Goal: Find specific page/section: Find specific page/section

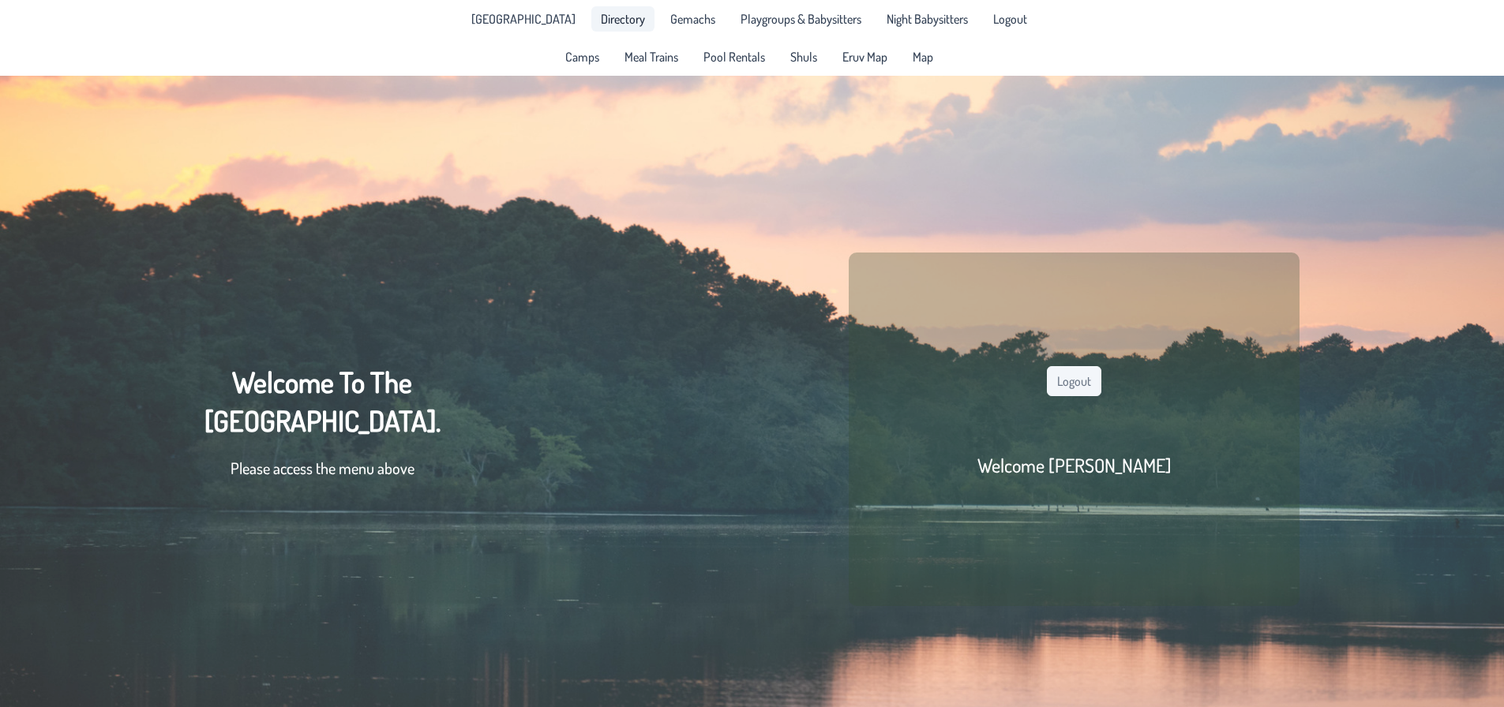
click at [601, 13] on span "Directory" at bounding box center [623, 19] width 44 height 13
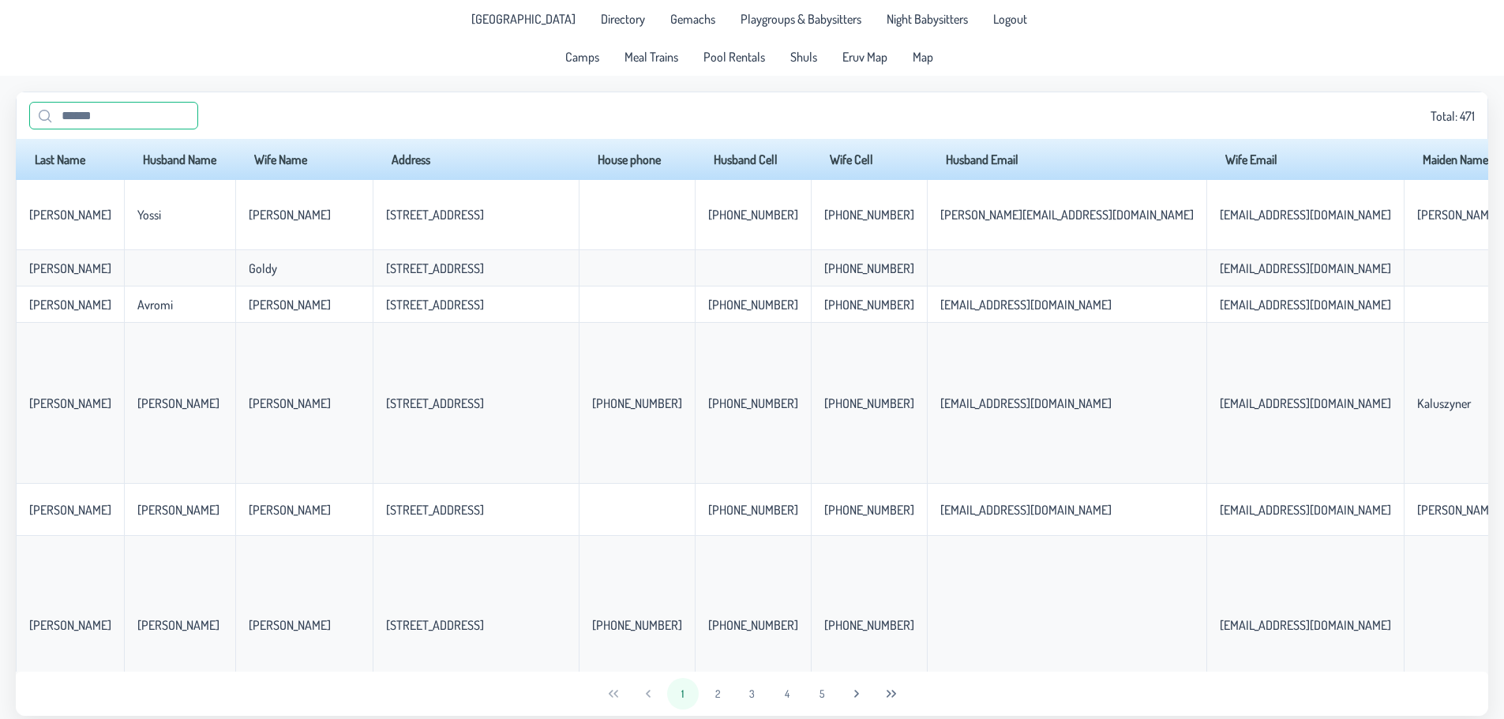
click at [87, 114] on input "text" at bounding box center [113, 116] width 169 height 28
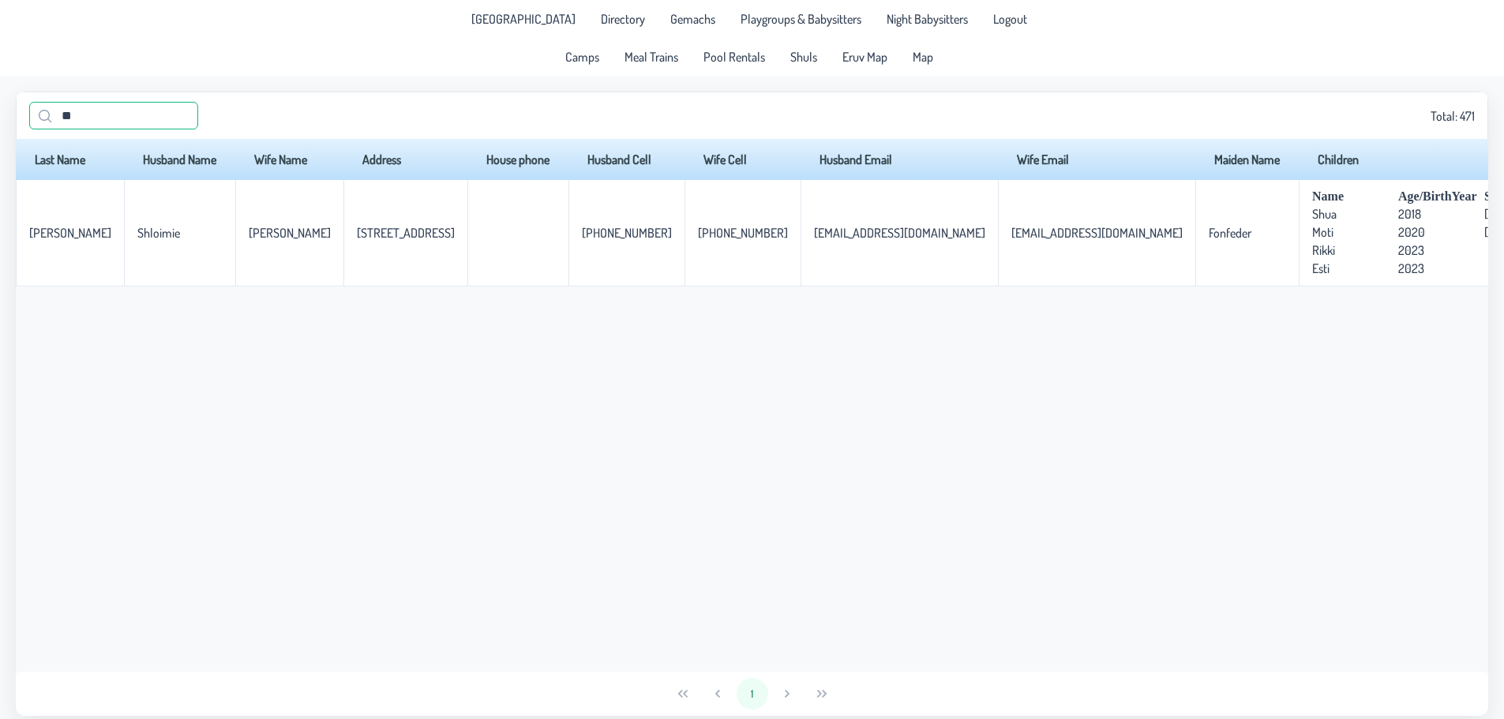
type input "*"
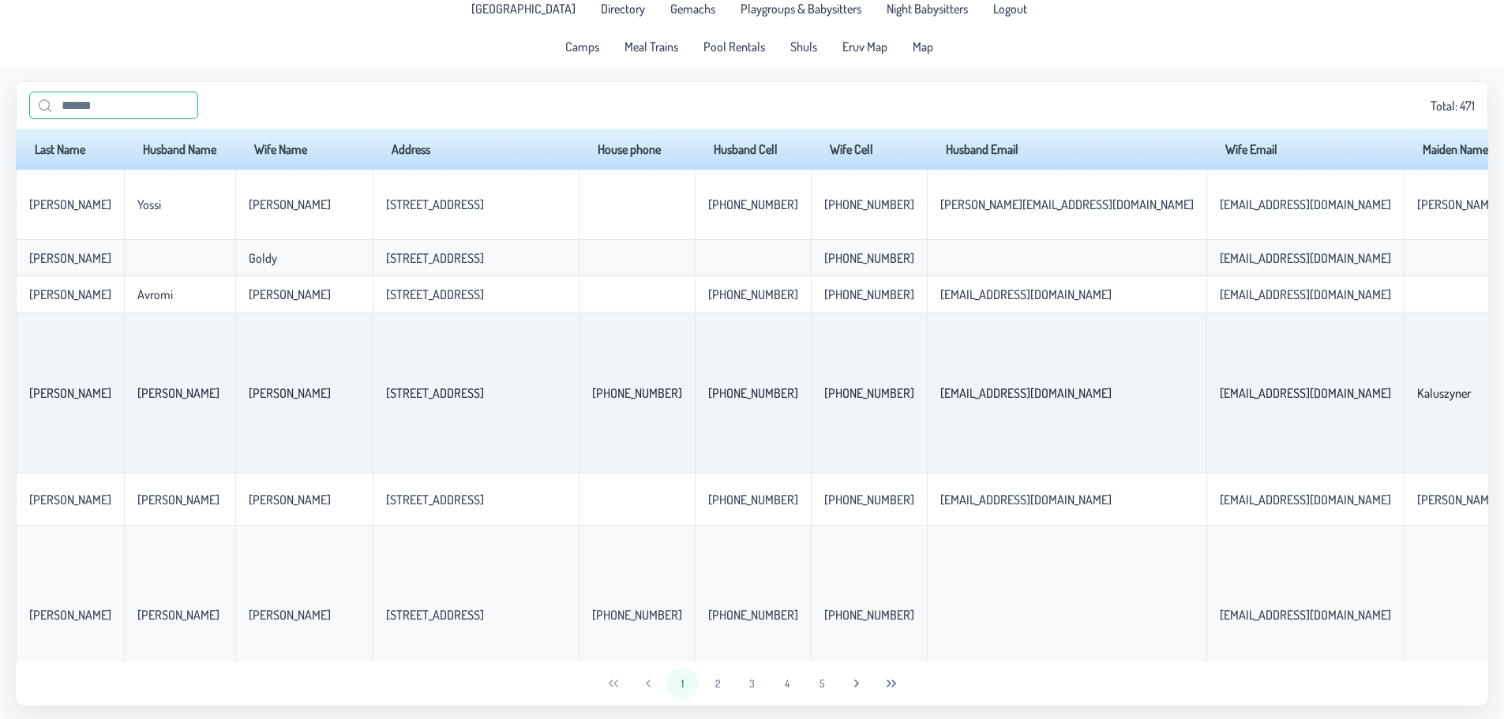
scroll to position [13, 0]
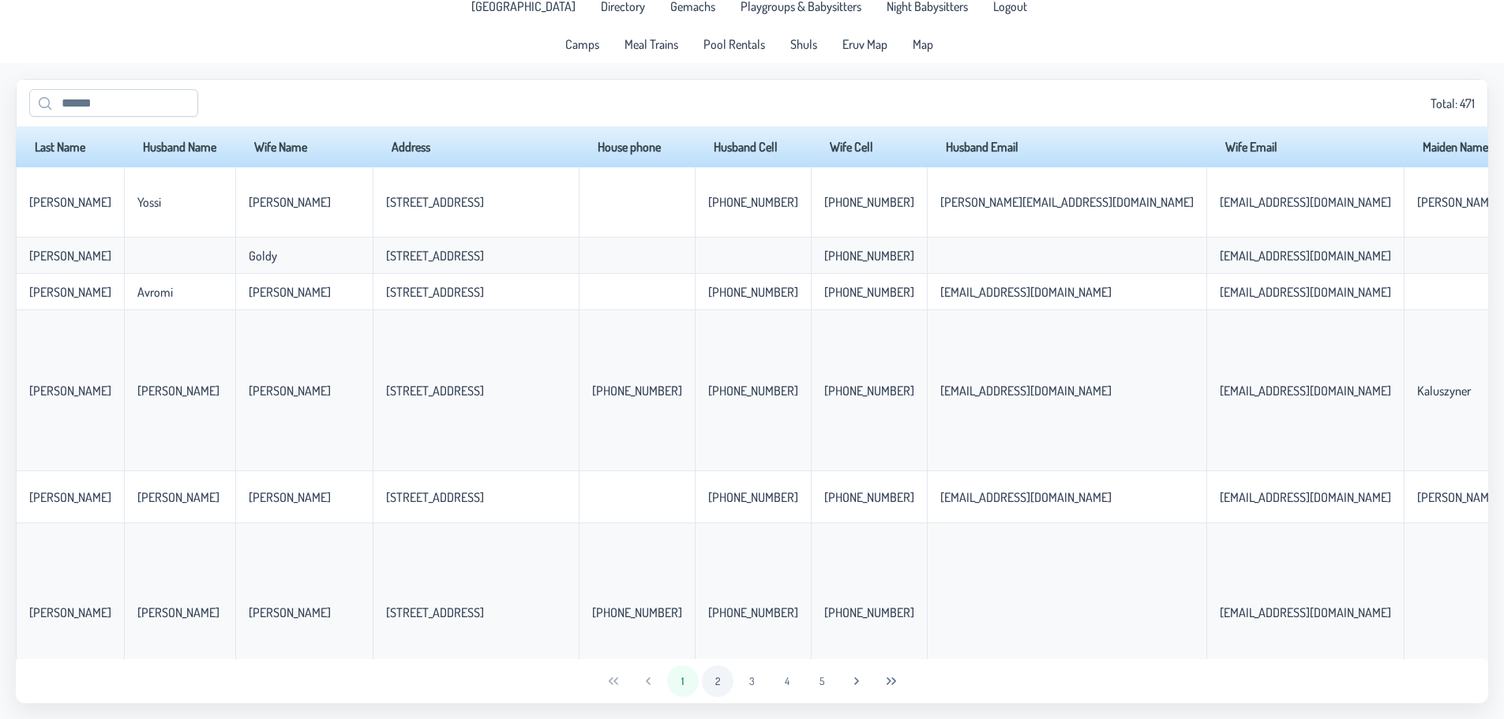
click at [707, 674] on button "2" at bounding box center [718, 682] width 32 height 32
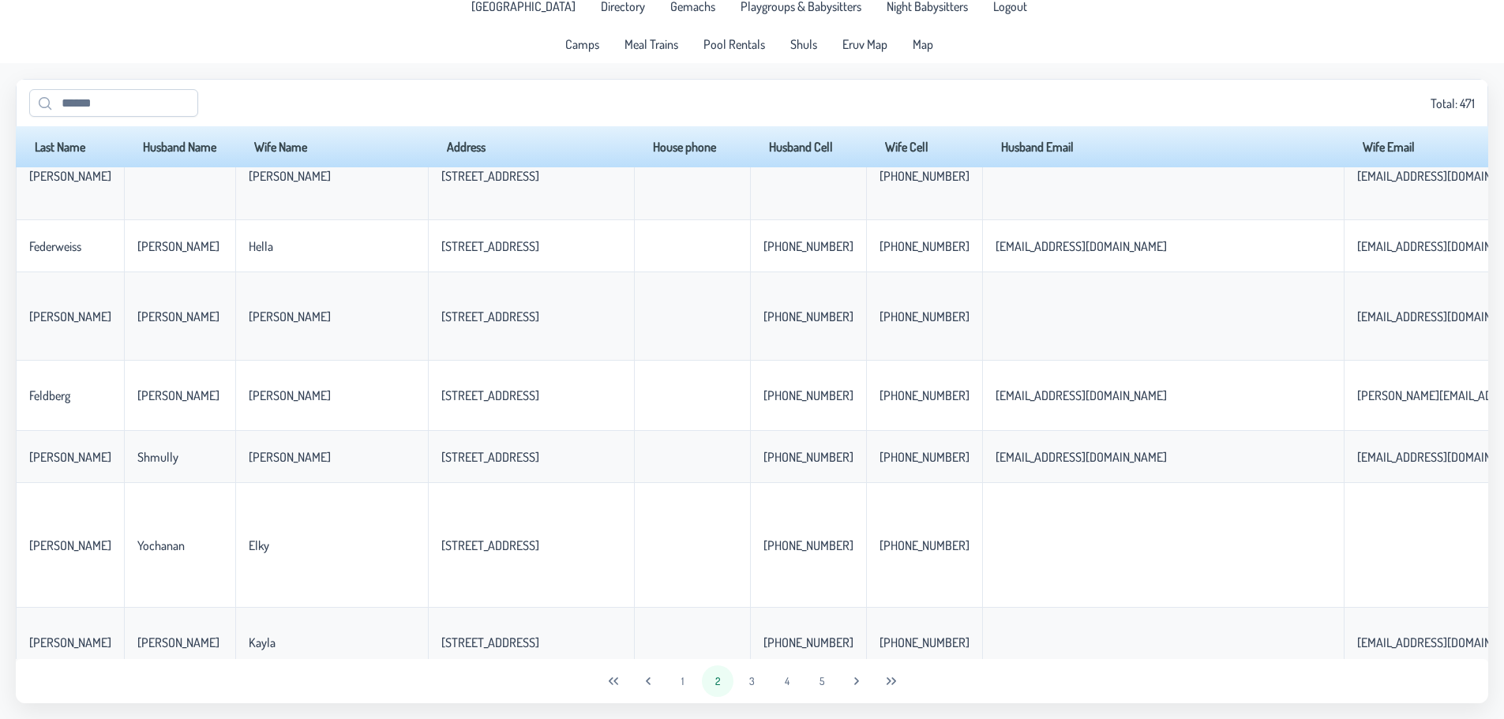
scroll to position [3454, 0]
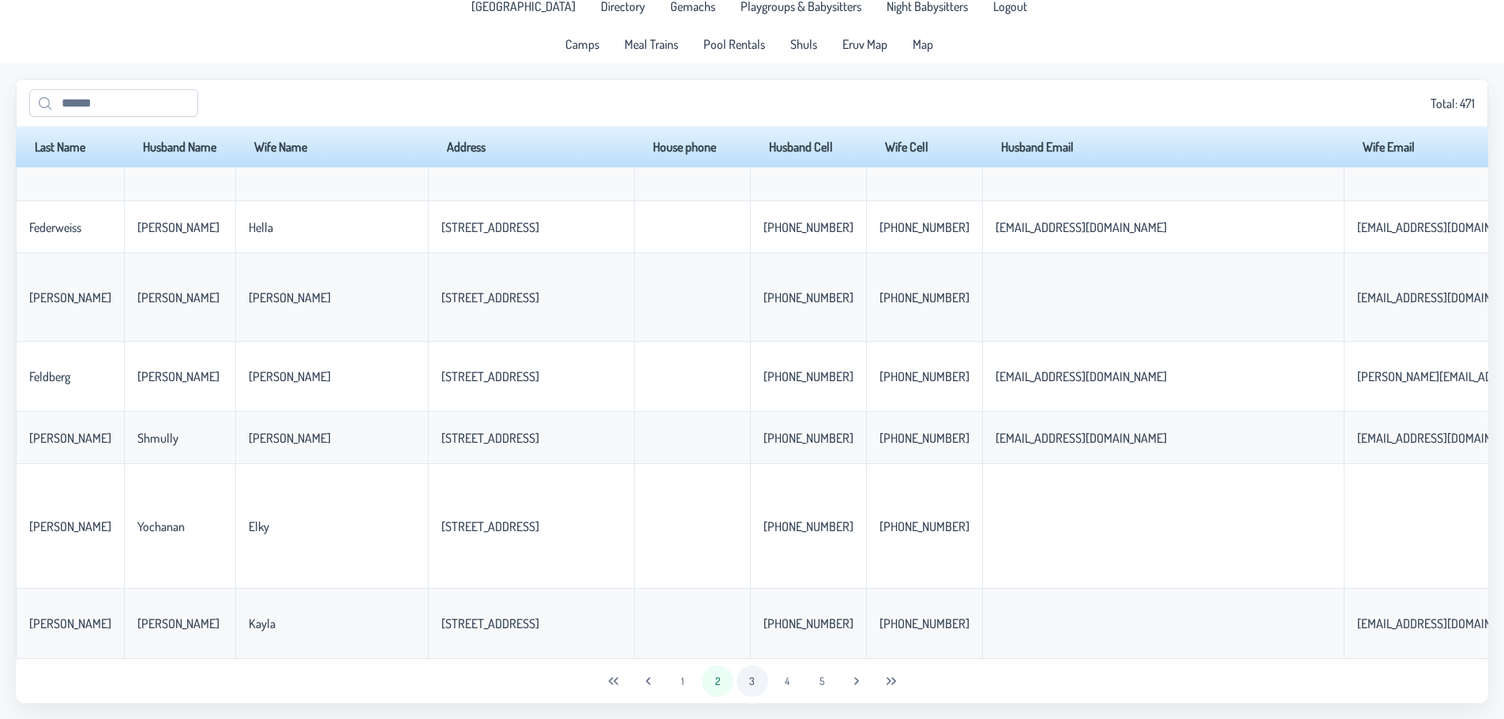
click at [747, 677] on button "3" at bounding box center [753, 682] width 32 height 32
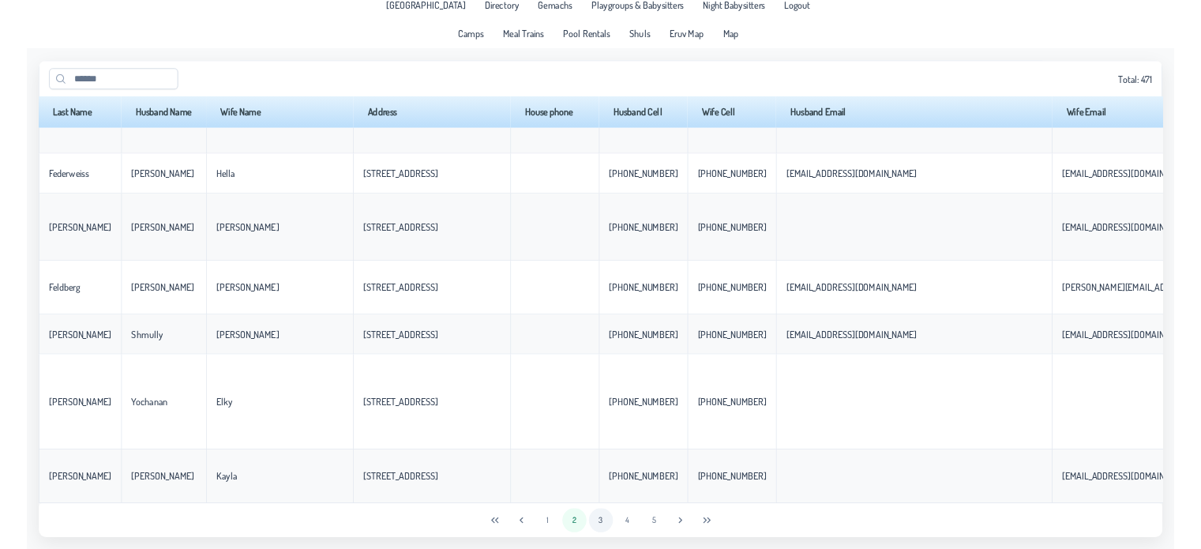
scroll to position [0, 0]
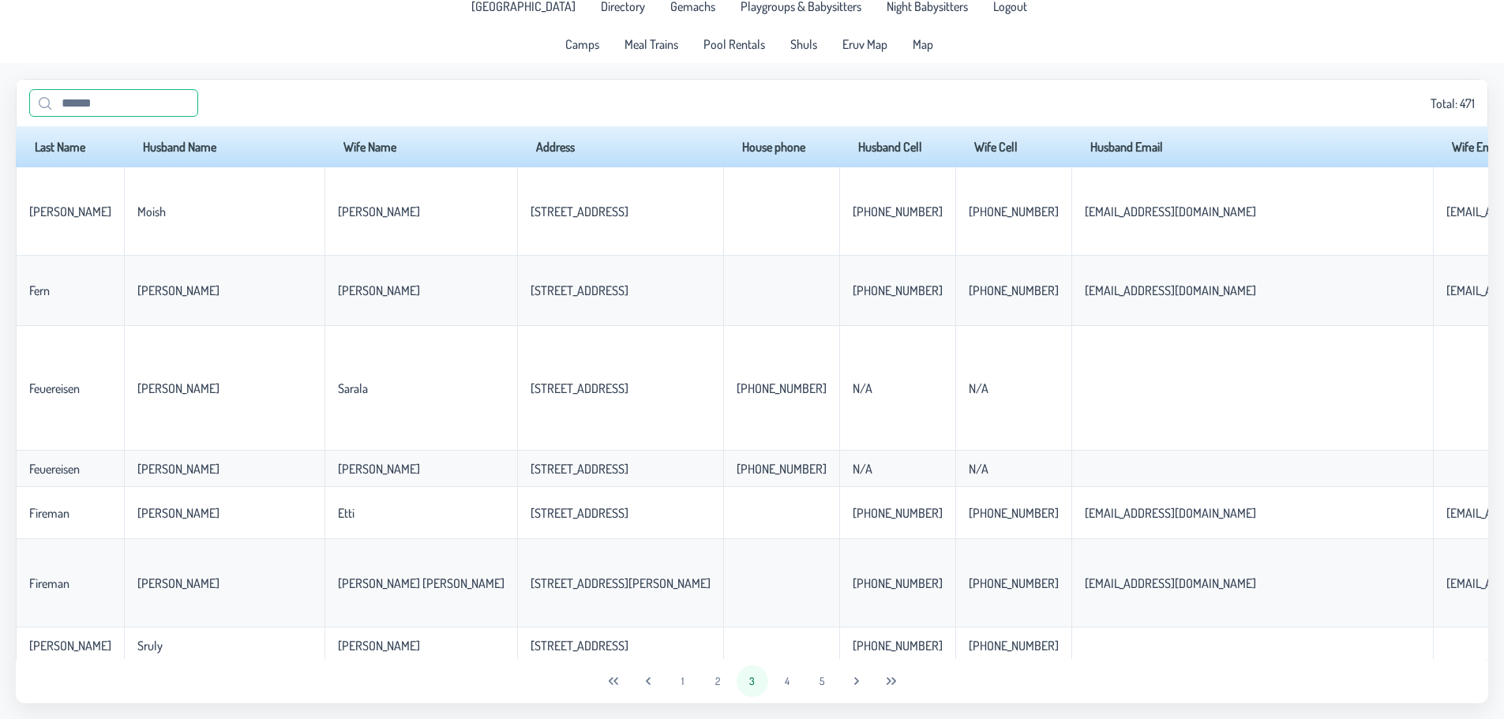
click at [157, 113] on input "text" at bounding box center [113, 103] width 169 height 28
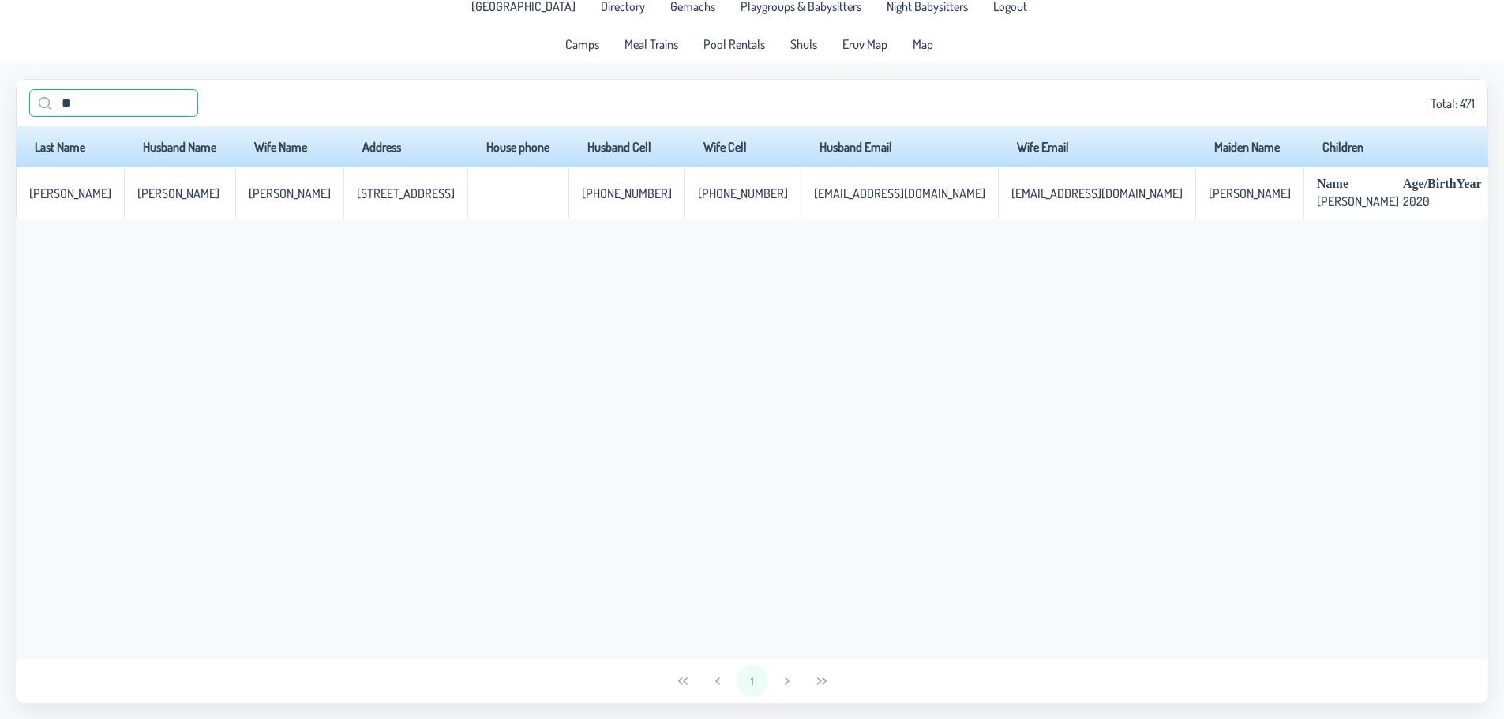
type input "*"
